Goal: Task Accomplishment & Management: Manage account settings

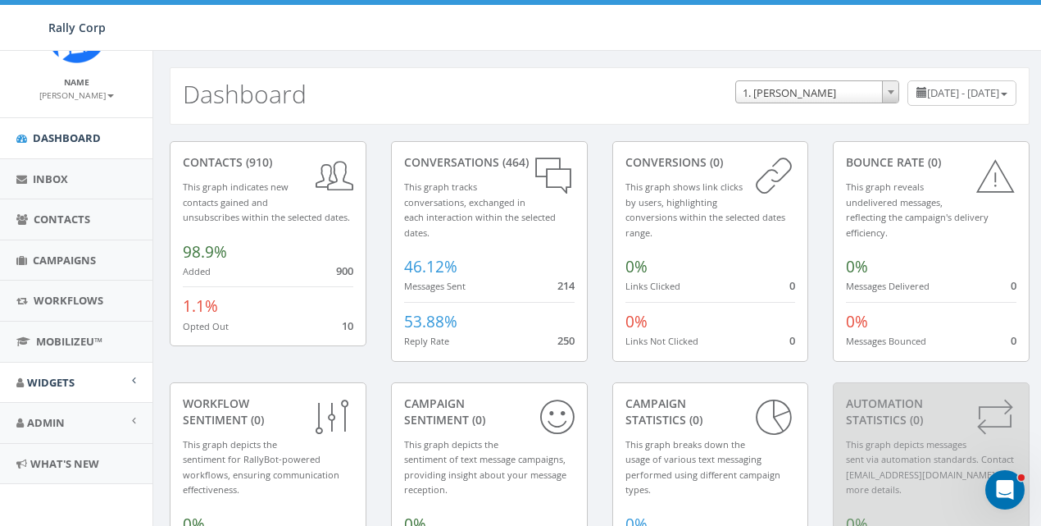
scroll to position [66, 0]
click at [43, 420] on span "Admin" at bounding box center [46, 421] width 38 height 15
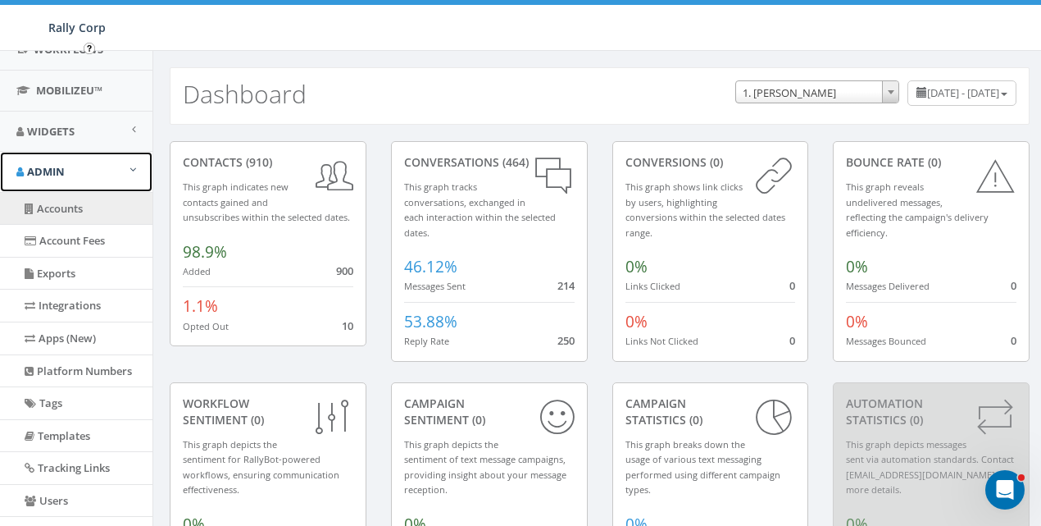
scroll to position [437, 0]
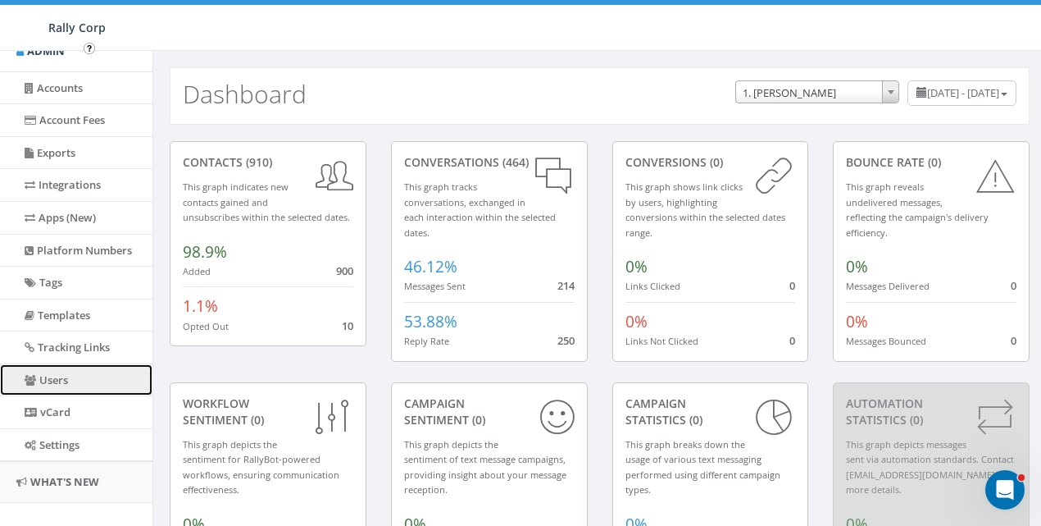
click at [57, 382] on link "Users" at bounding box center [76, 380] width 153 height 32
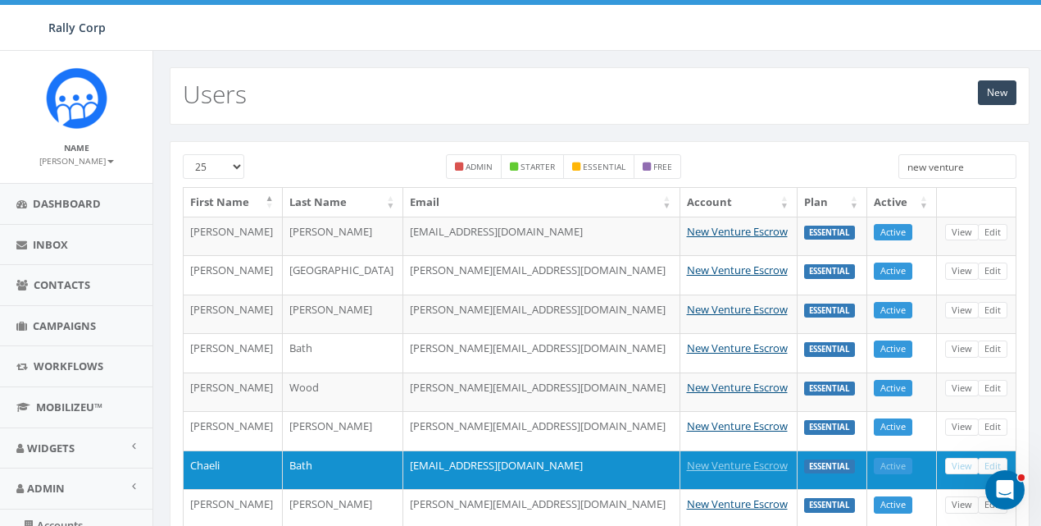
click at [966, 156] on input "new venture" at bounding box center [958, 166] width 119 height 25
paste input "Nick McNeill"
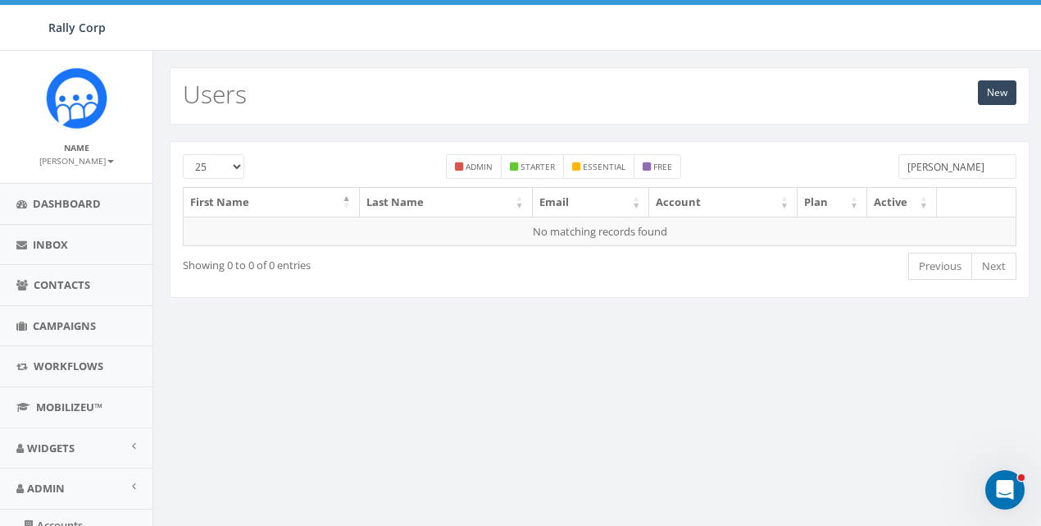
drag, startPoint x: 930, startPoint y: 166, endPoint x: 805, endPoint y: 168, distance: 124.7
click at [806, 168] on div "25 50 100 admin starter essential free Nick McNeill" at bounding box center [600, 170] width 858 height 33
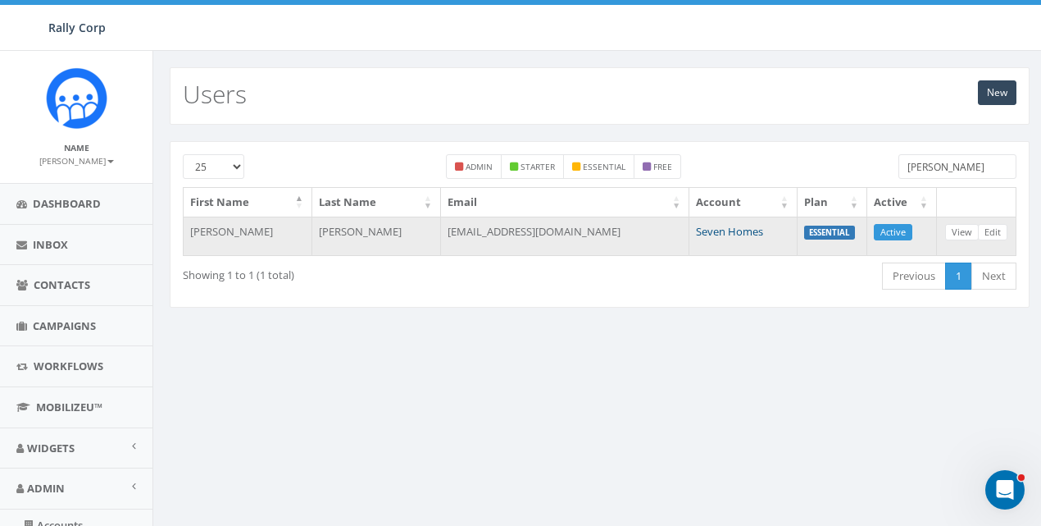
type input "McNeill"
click at [717, 230] on link "Seven Homes" at bounding box center [729, 231] width 67 height 15
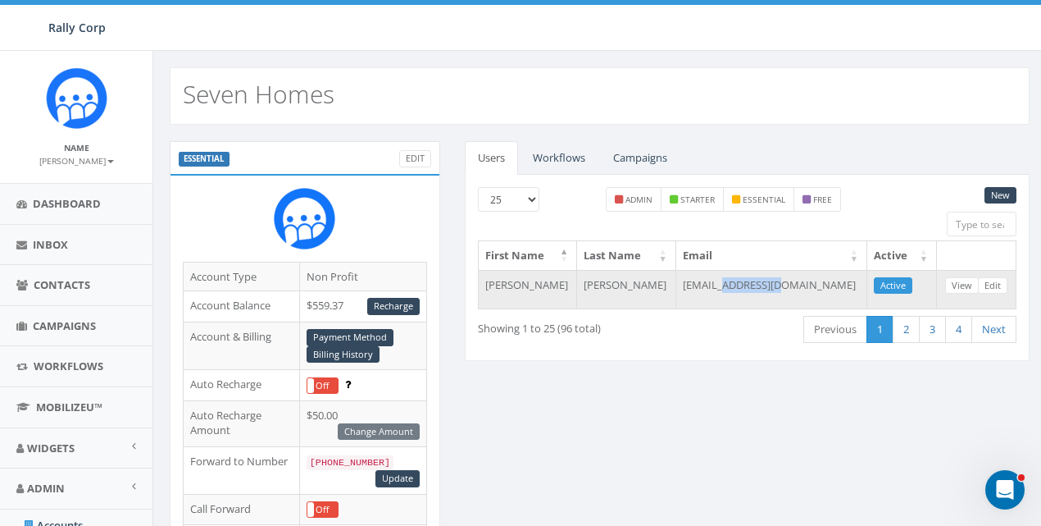
drag, startPoint x: 758, startPoint y: 278, endPoint x: 819, endPoint y: 275, distance: 61.5
click at [819, 275] on td "impact@7homes.org" at bounding box center [771, 289] width 191 height 39
copy td "7homes.org"
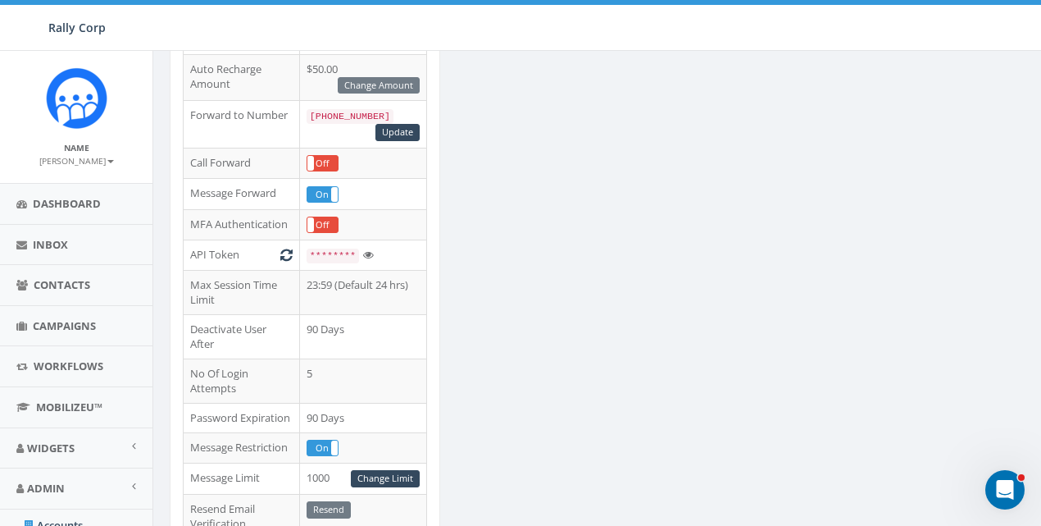
scroll to position [549, 0]
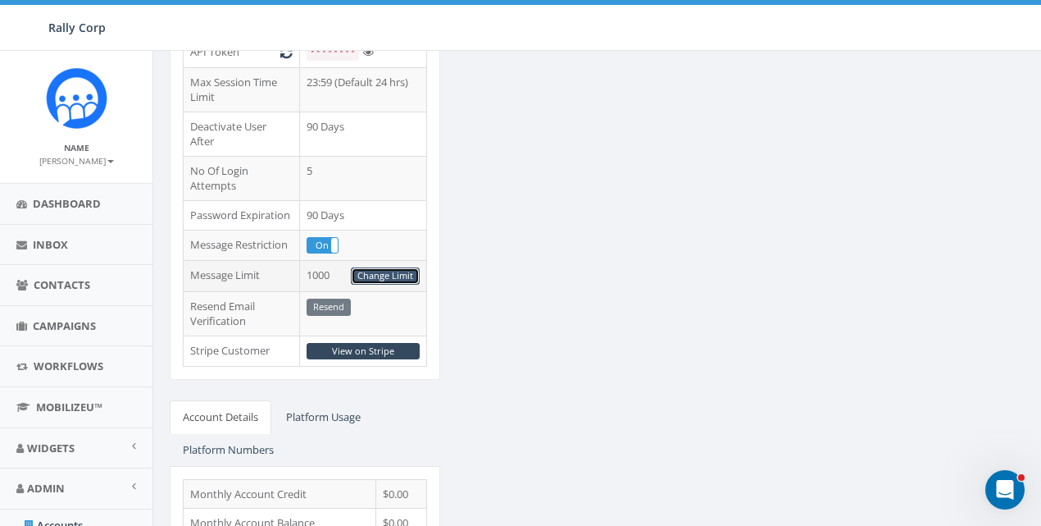
click at [399, 267] on link "Change Limit" at bounding box center [385, 275] width 69 height 17
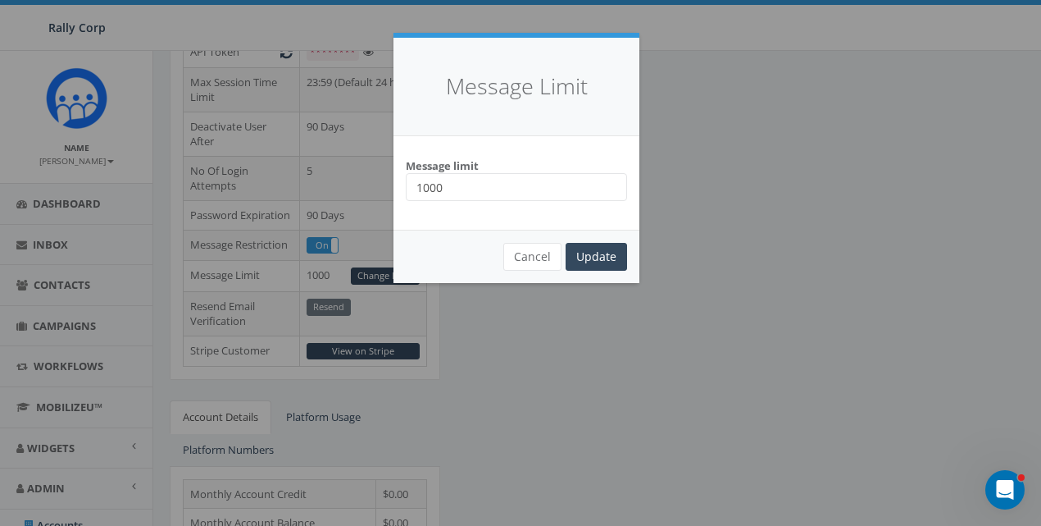
click at [489, 197] on input "1000" at bounding box center [516, 187] width 221 height 28
type input "10000"
click at [584, 249] on input "Update" at bounding box center [596, 257] width 61 height 28
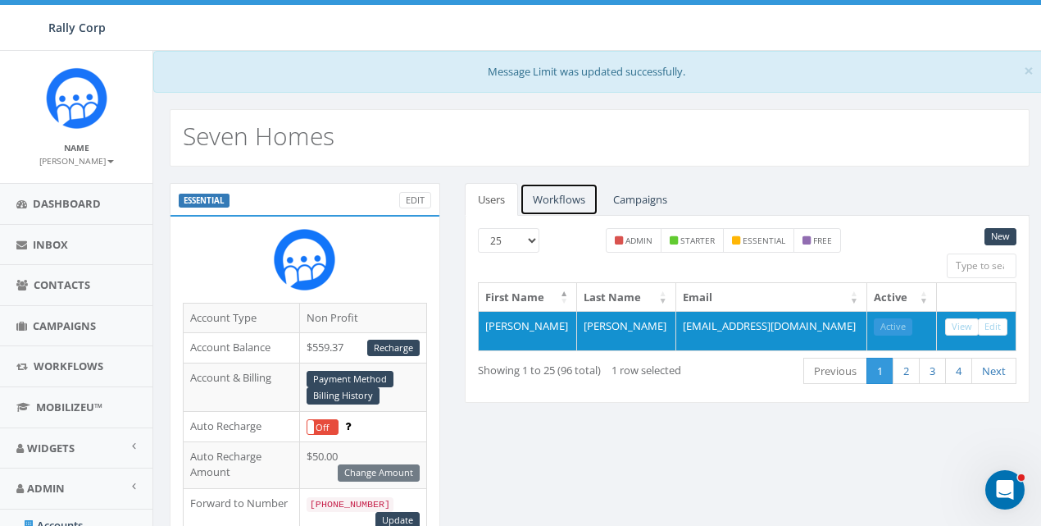
click at [552, 187] on link "Workflows" at bounding box center [559, 200] width 79 height 34
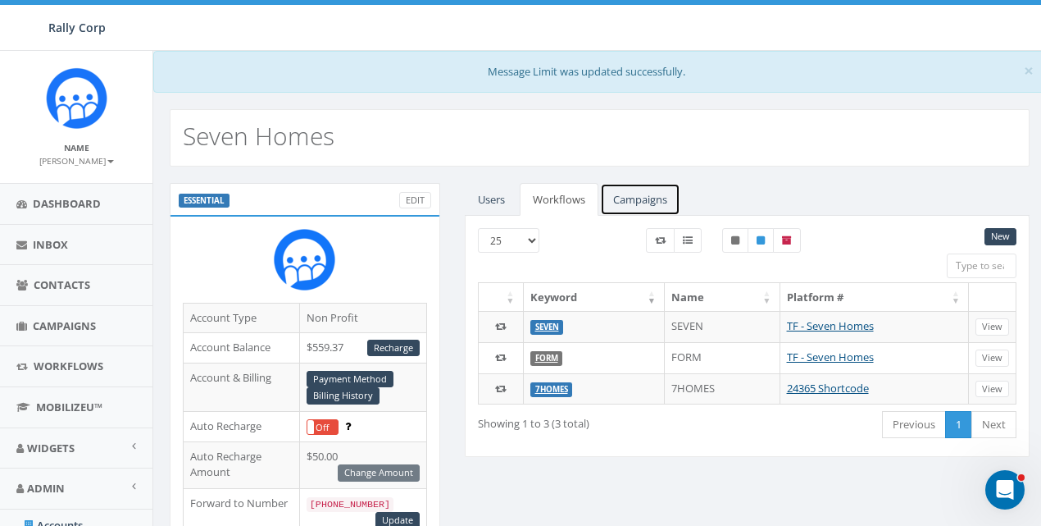
click at [642, 193] on link "Campaigns" at bounding box center [640, 200] width 80 height 34
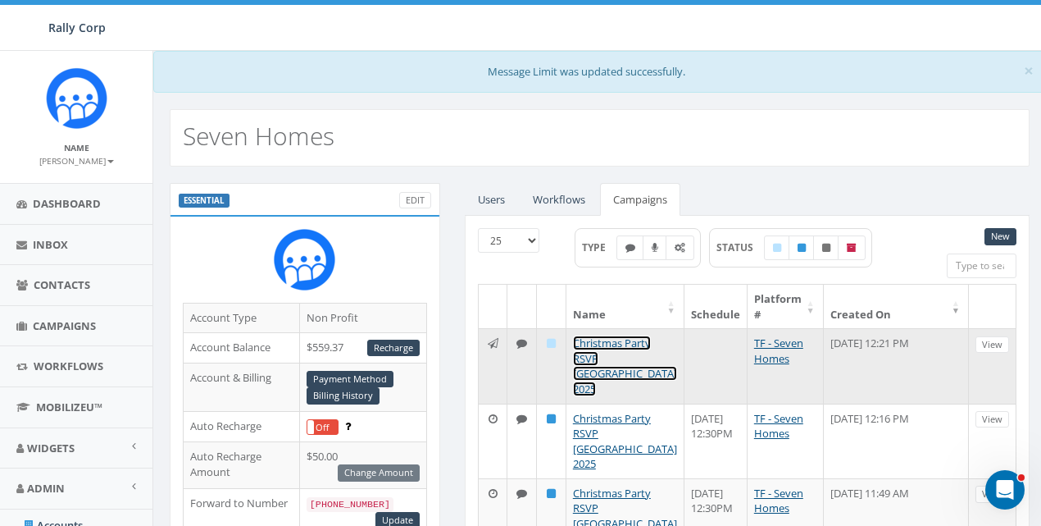
click at [610, 349] on link "Christmas Party RSVP Greensboro 2025" at bounding box center [625, 365] width 104 height 61
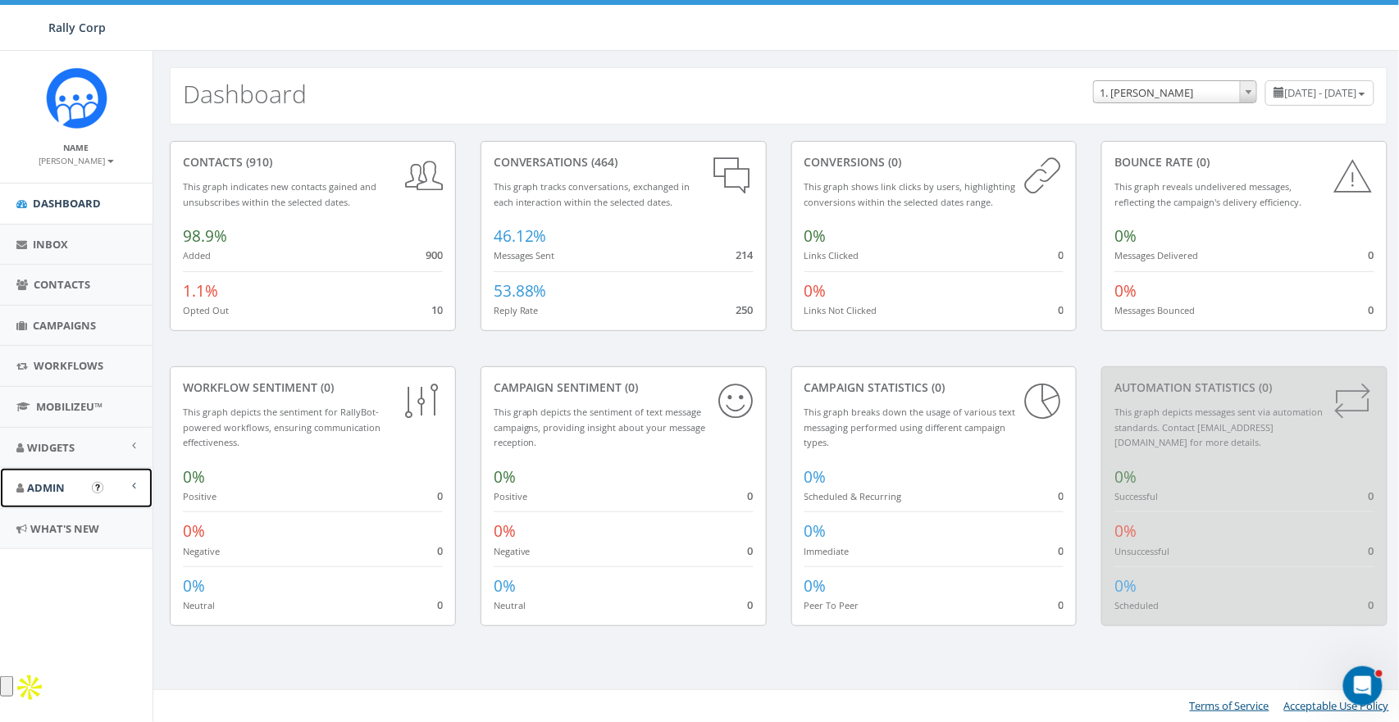
click at [39, 487] on span "Admin" at bounding box center [46, 487] width 38 height 15
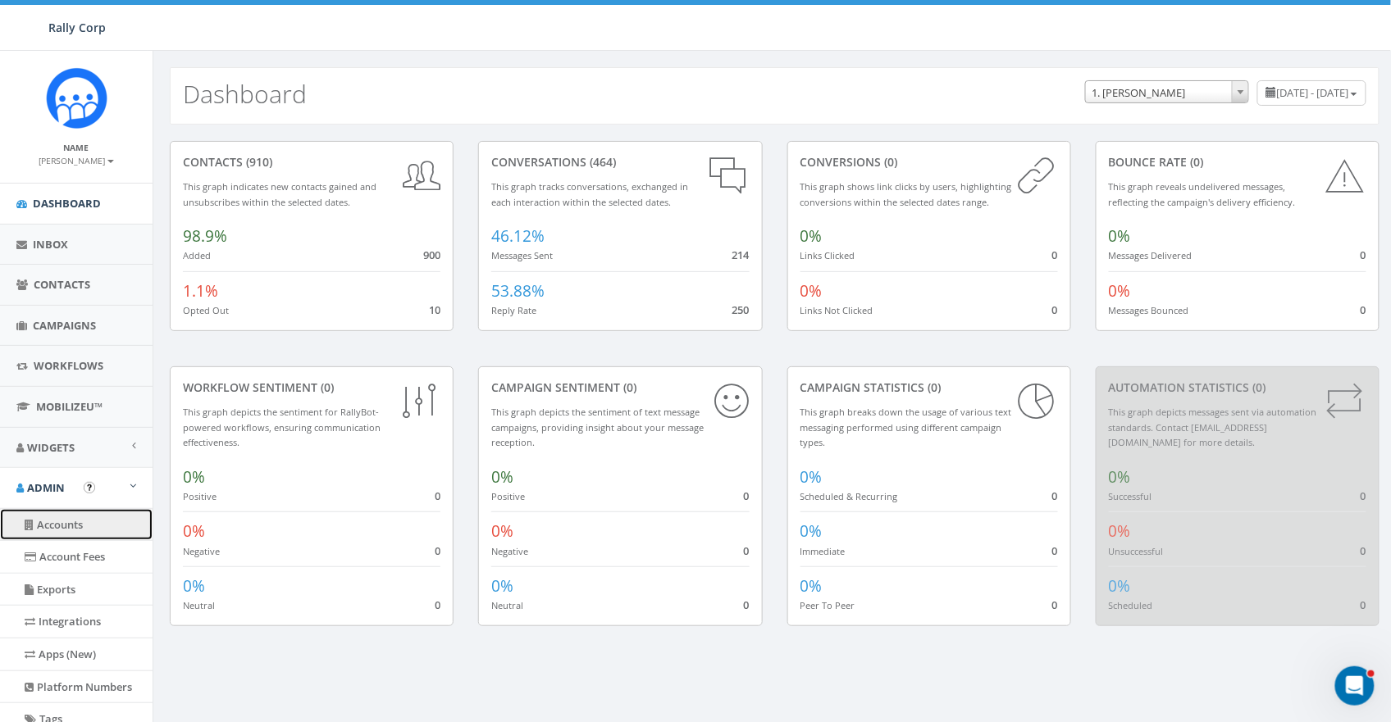
click at [52, 525] on link "Accounts" at bounding box center [76, 525] width 153 height 32
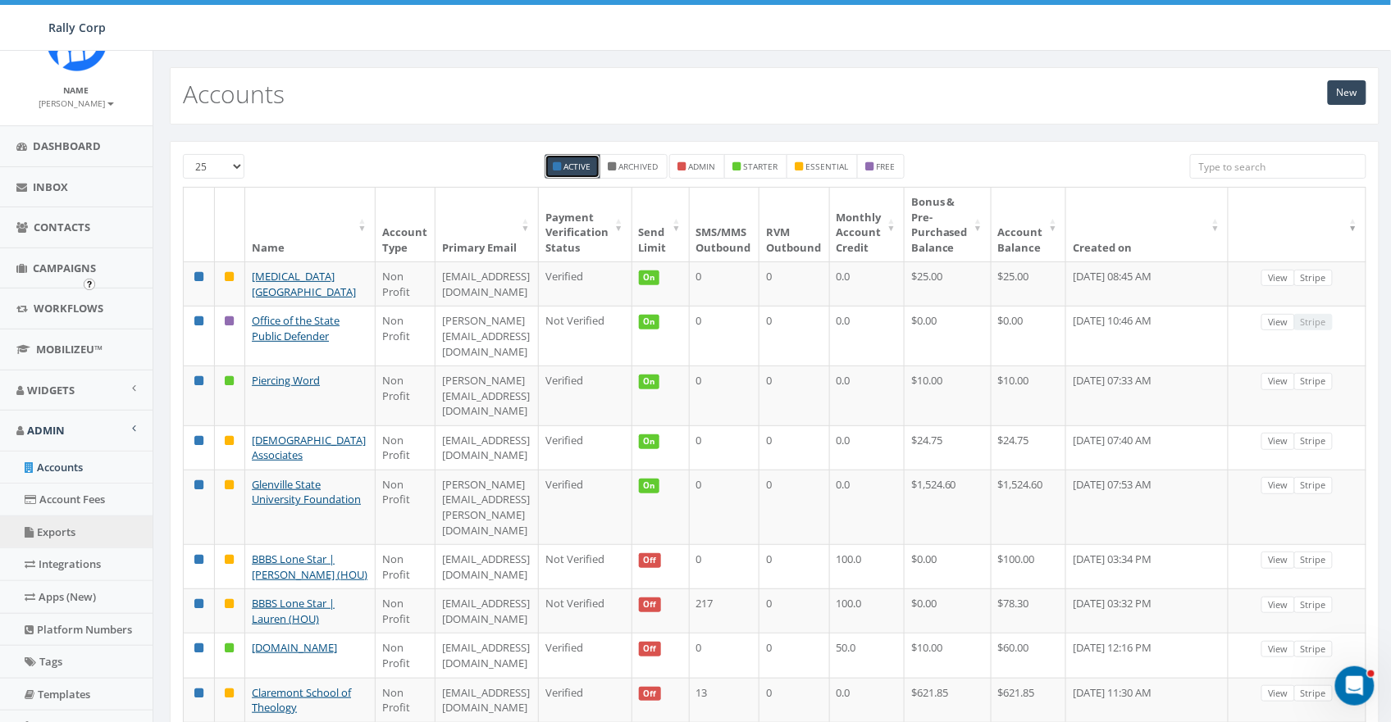
scroll to position [203, 0]
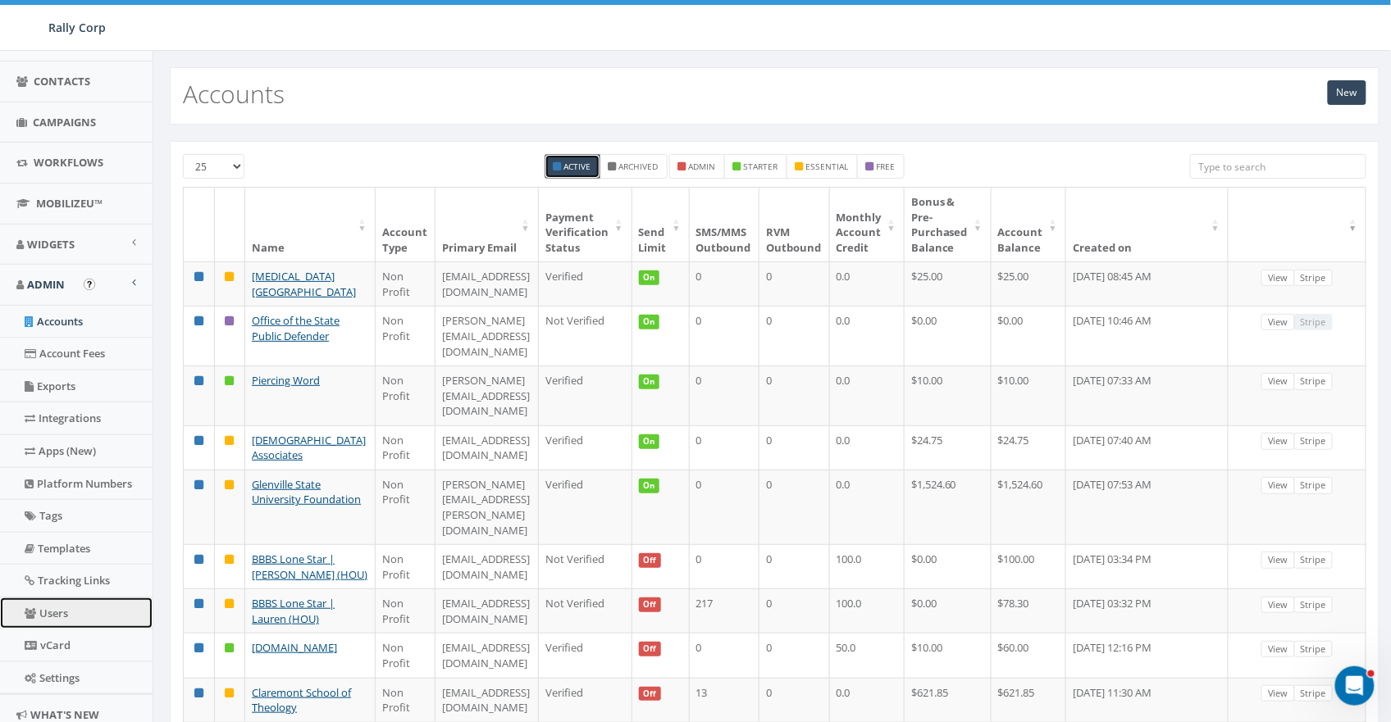
click at [54, 616] on link "Users" at bounding box center [76, 614] width 153 height 32
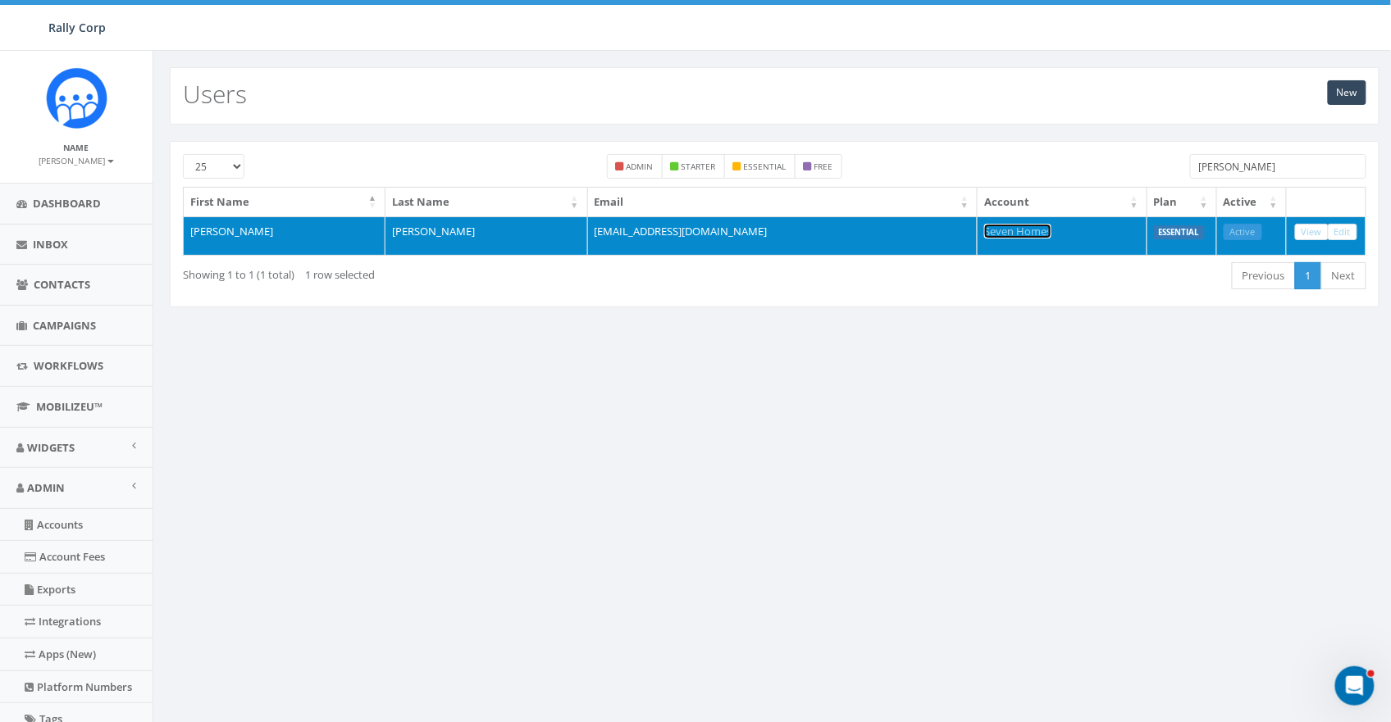
click at [1002, 234] on link "Seven Homes" at bounding box center [1017, 231] width 67 height 15
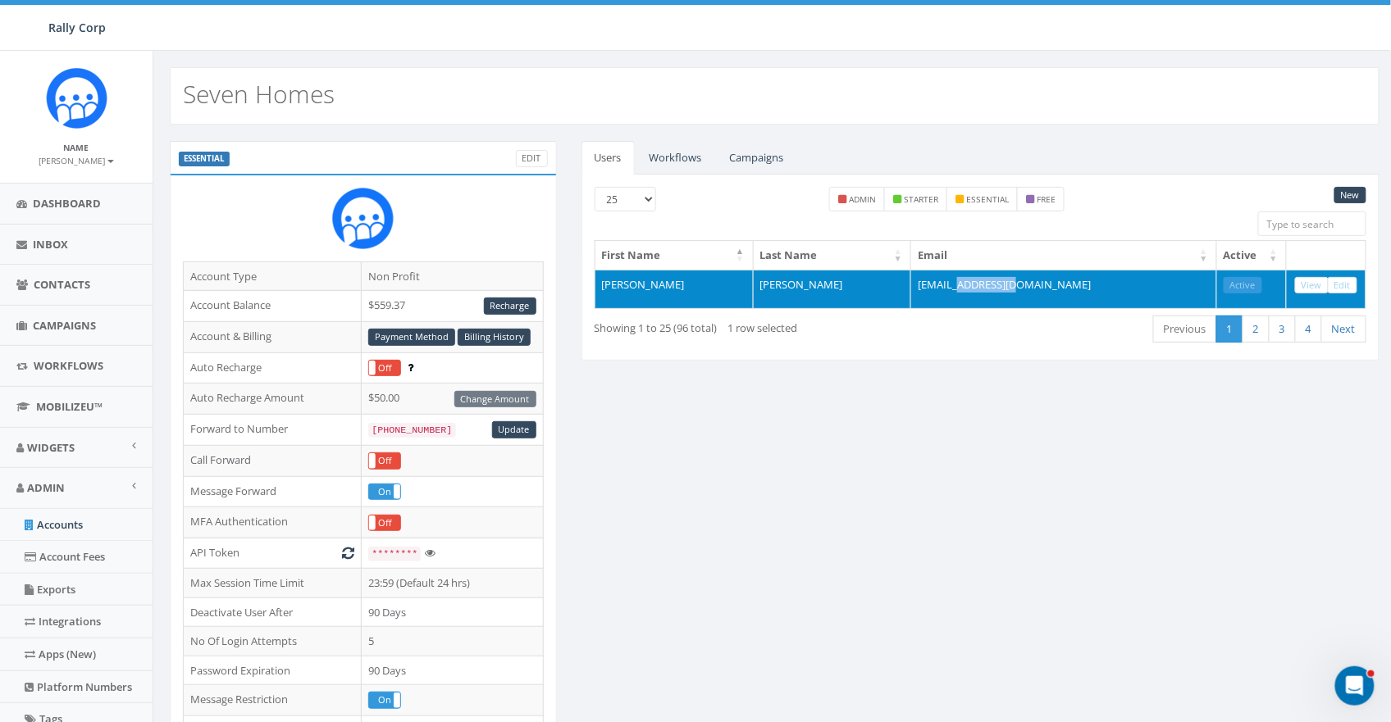
drag, startPoint x: 1087, startPoint y: 289, endPoint x: 1017, endPoint y: 287, distance: 70.5
click at [1017, 287] on td "[EMAIL_ADDRESS][DOMAIN_NAME]" at bounding box center [1064, 289] width 306 height 39
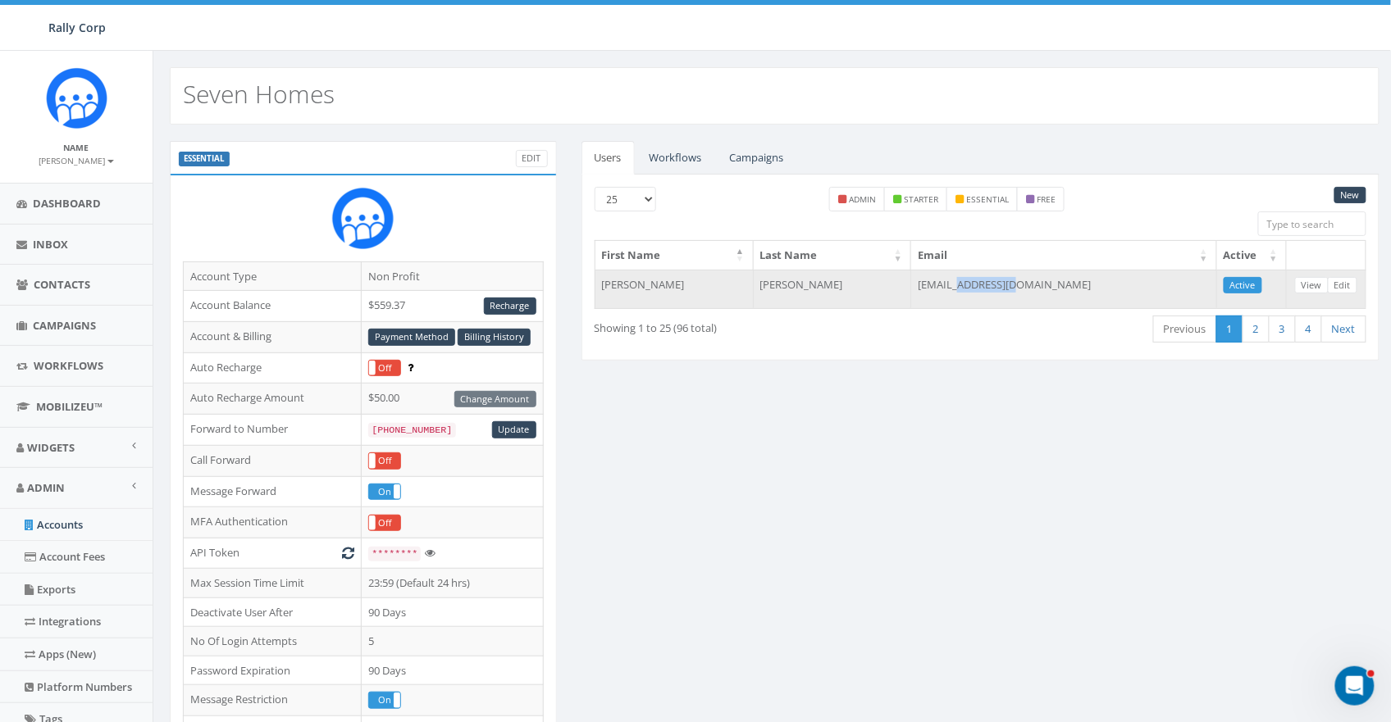
copy td "7homes.org"
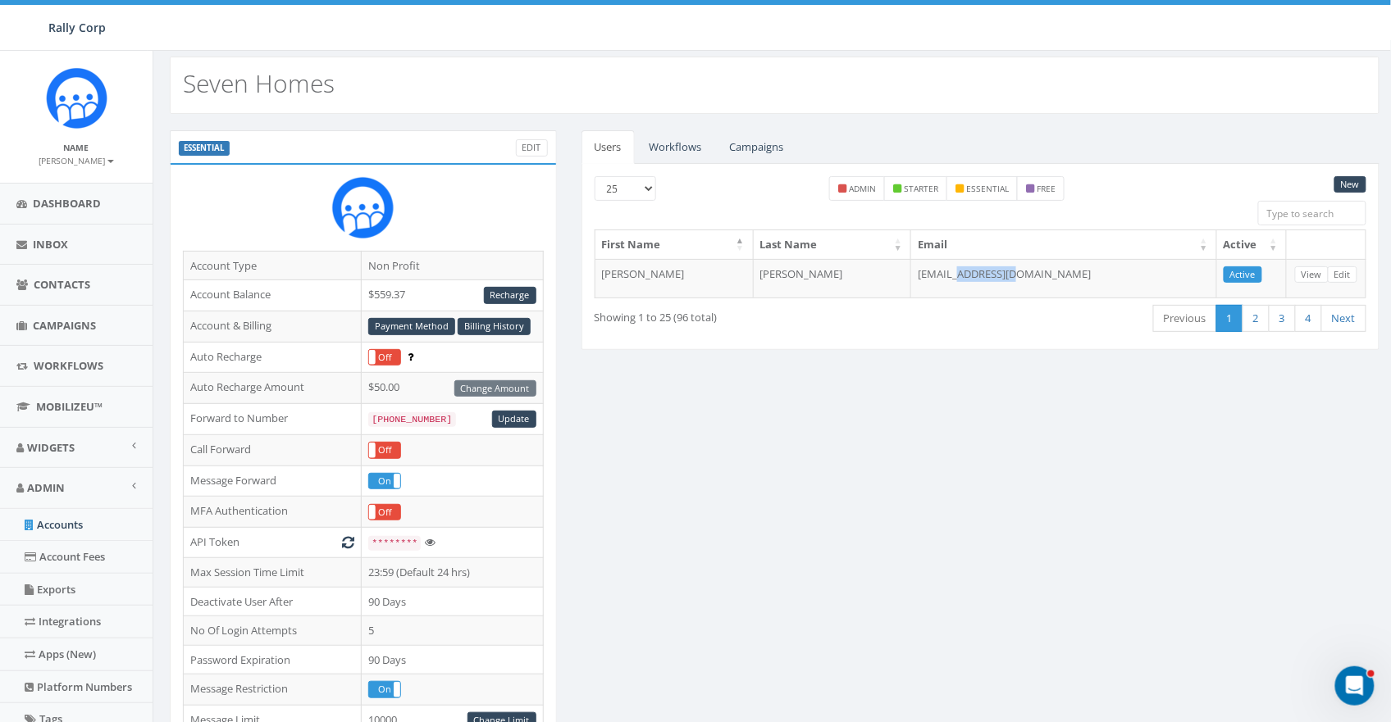
scroll to position [16, 0]
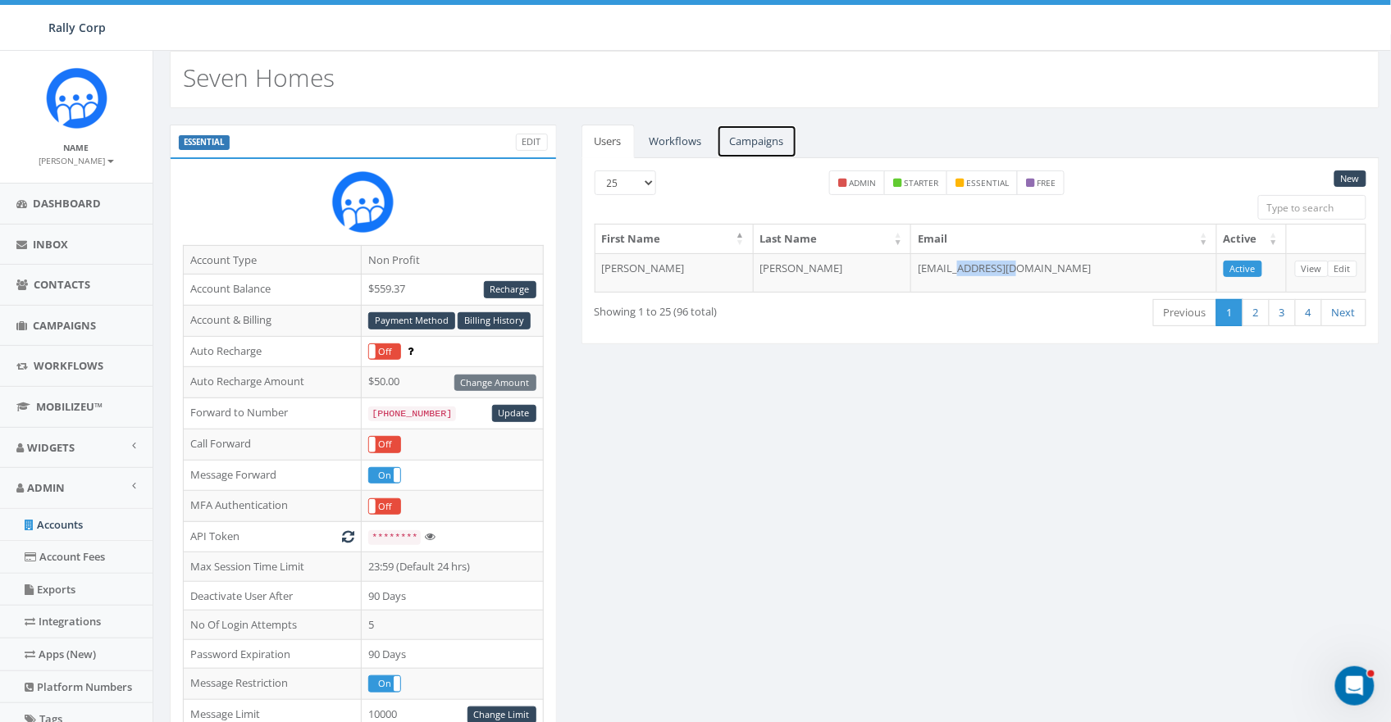
click at [751, 139] on link "Campaigns" at bounding box center [757, 142] width 80 height 34
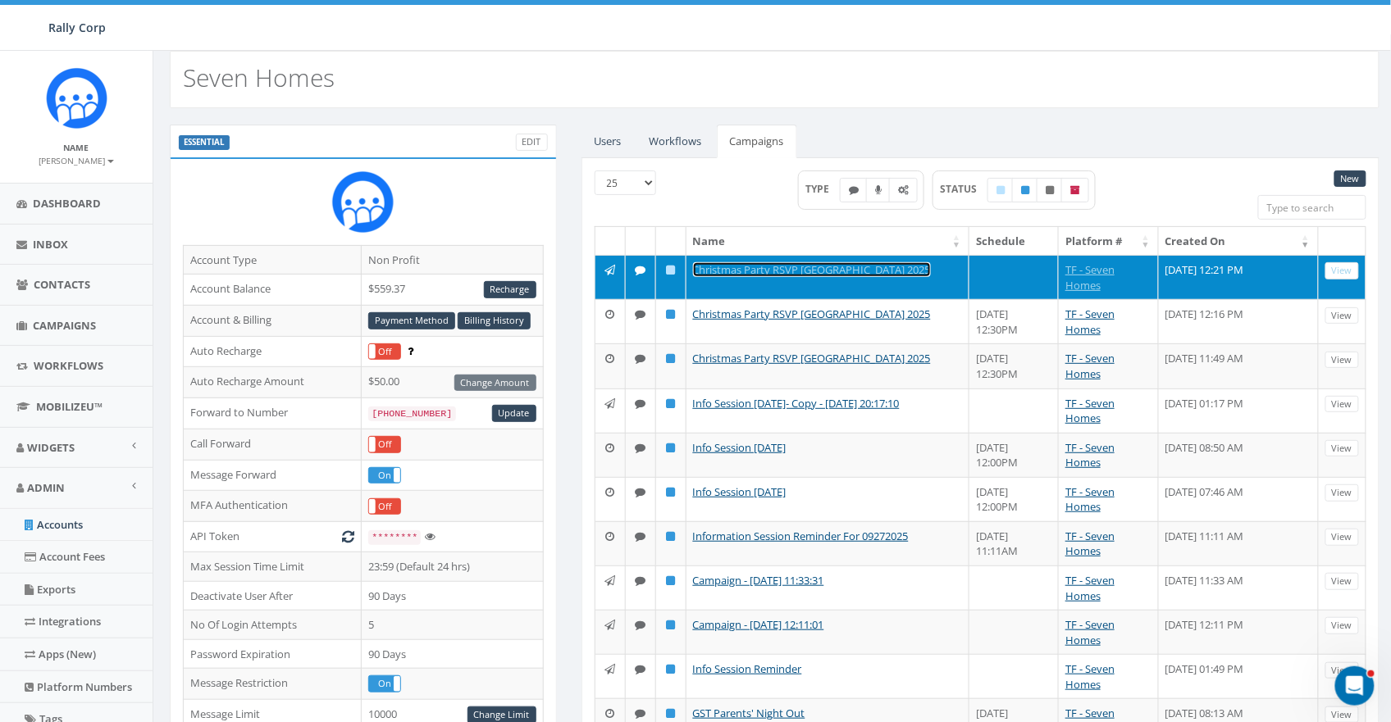
click at [740, 271] on link "Christmas Party RSVP [GEOGRAPHIC_DATA] 2025" at bounding box center [812, 269] width 238 height 15
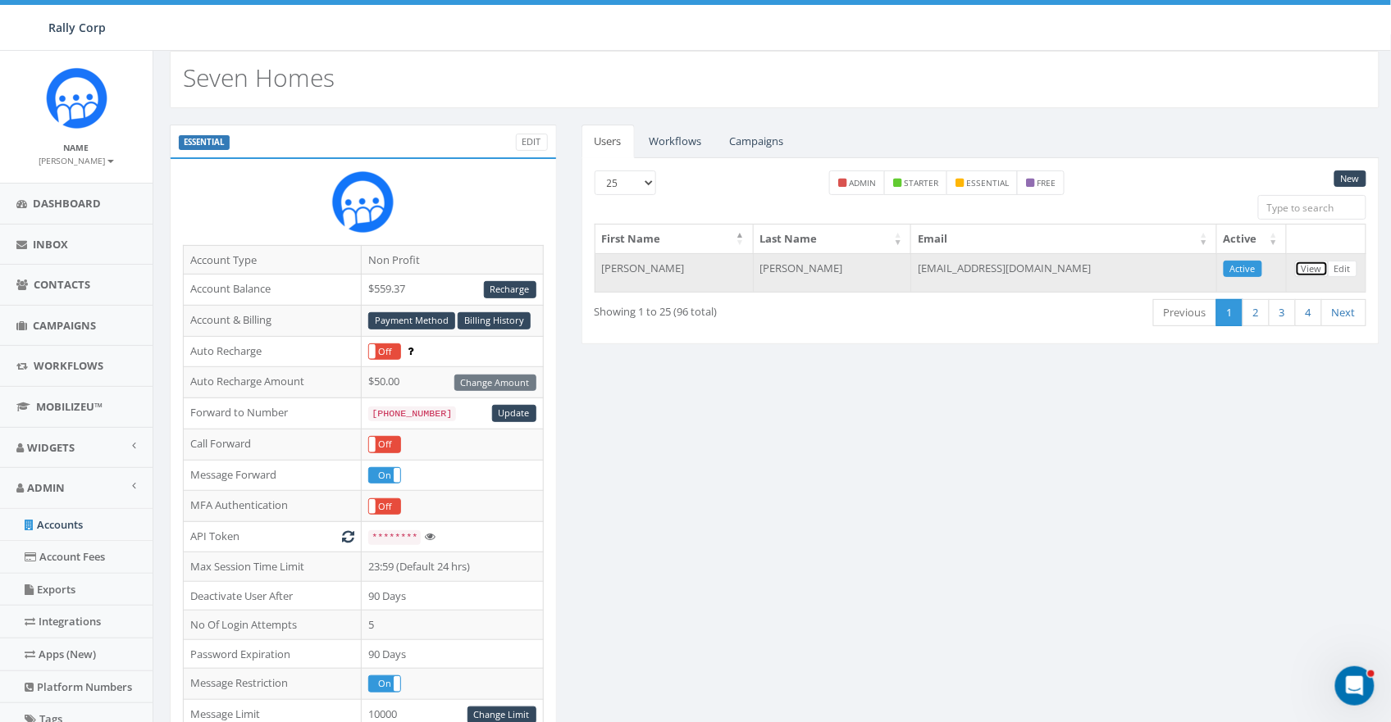
click at [1315, 266] on link "View" at bounding box center [1312, 269] width 34 height 17
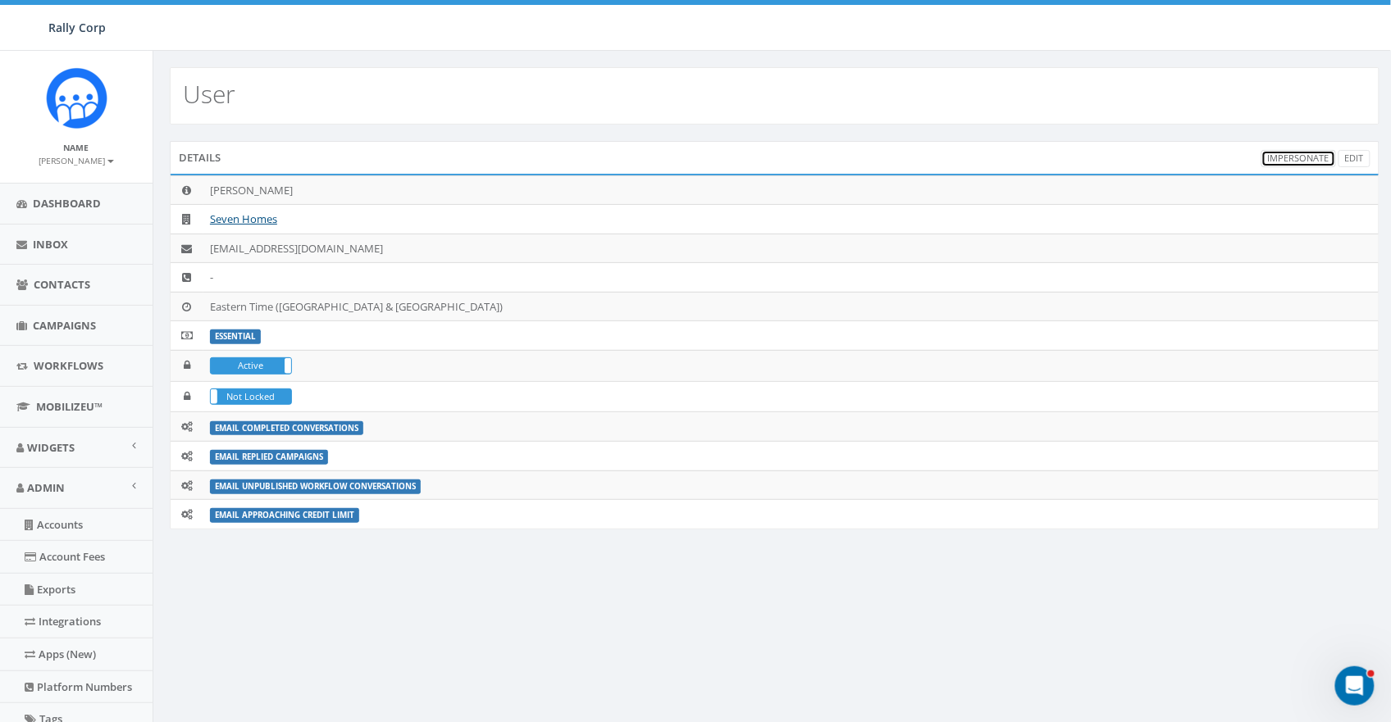
click at [1295, 164] on link "Impersonate" at bounding box center [1298, 158] width 75 height 17
